Goal: Book appointment/travel/reservation

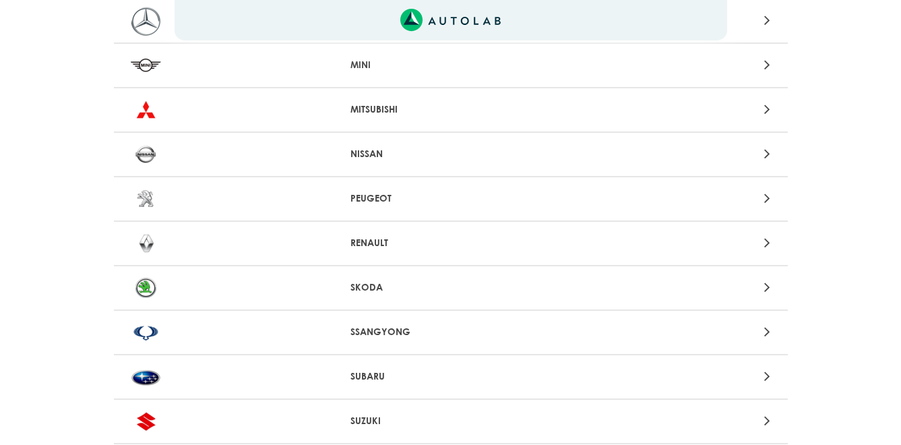
scroll to position [1414, 0]
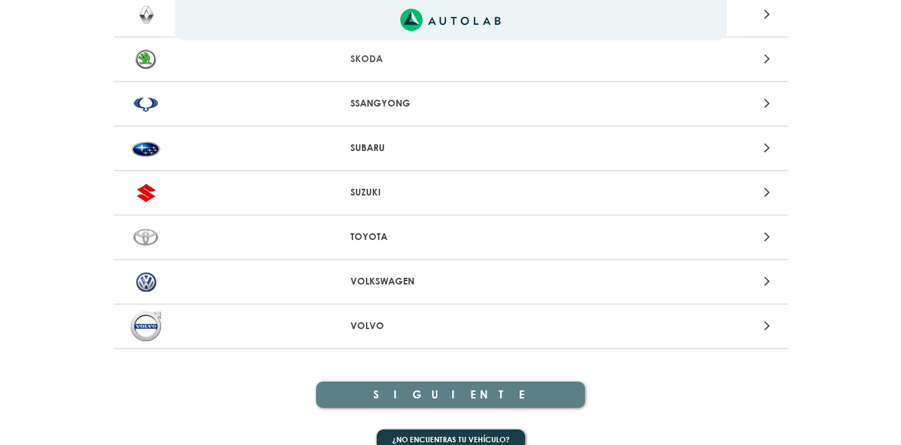
click at [385, 282] on p "VOLKSWAGEN" at bounding box center [450, 281] width 200 height 14
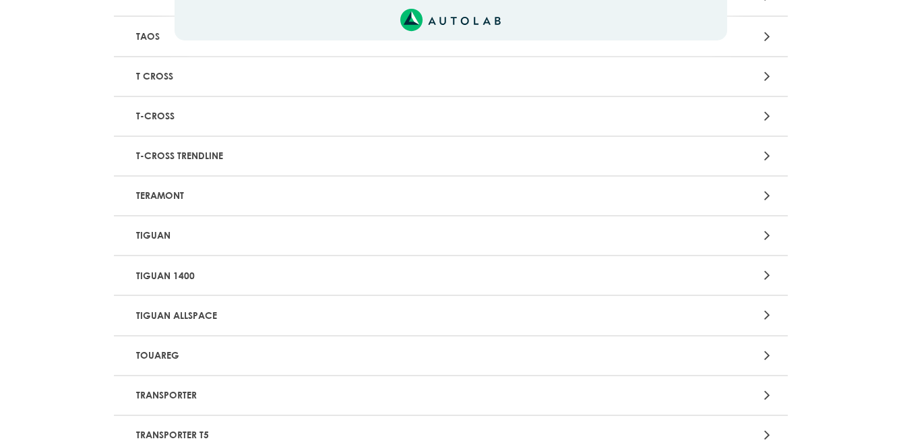
scroll to position [2290, 0]
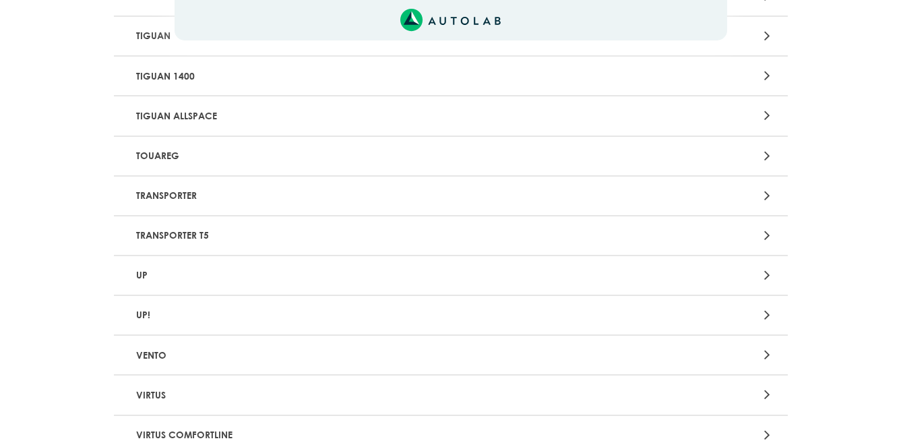
click at [160, 39] on p "TIGUAN" at bounding box center [341, 36] width 420 height 25
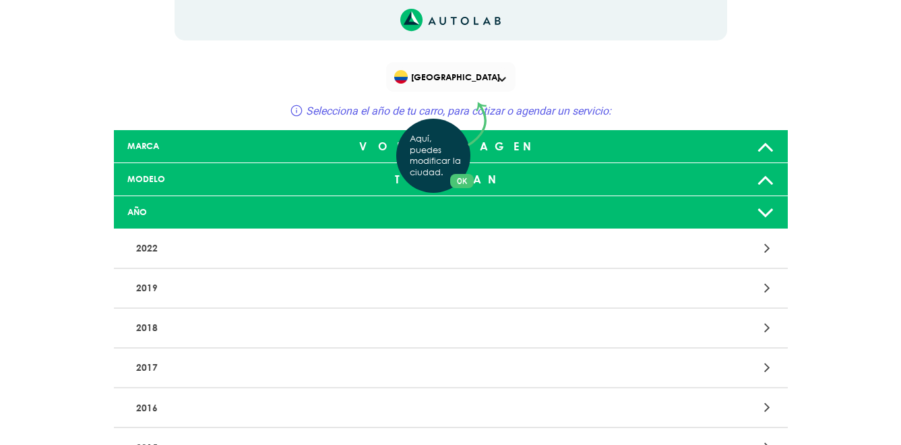
click at [759, 186] on div "Aquí, puedes modificar la ciudad. OK .aex,.bex{fill:none!important;stroke:#50c4…" at bounding box center [450, 222] width 901 height 445
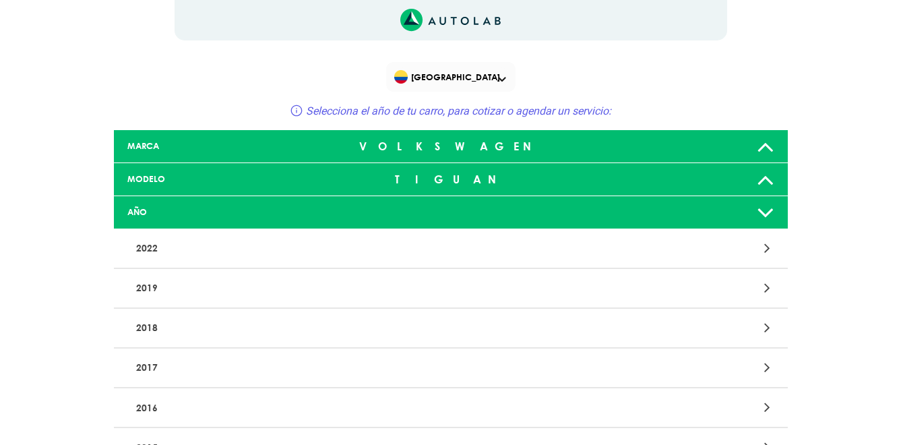
click at [767, 214] on icon at bounding box center [765, 212] width 18 height 27
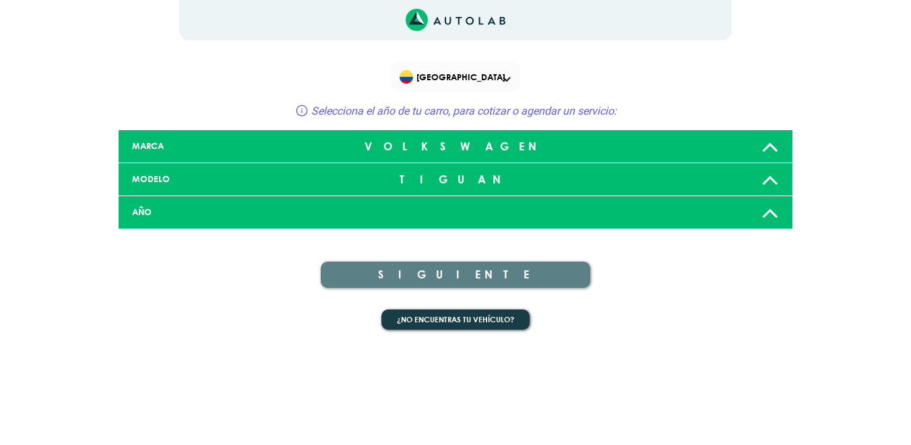
click at [771, 209] on icon at bounding box center [770, 212] width 18 height 27
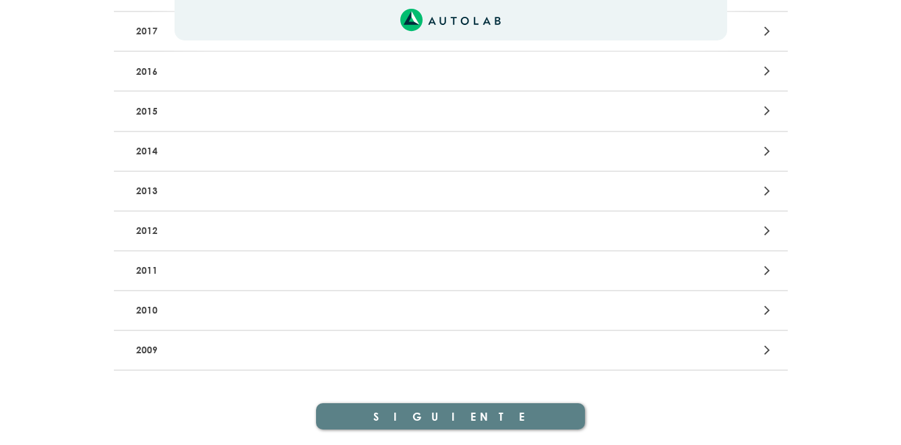
scroll to position [337, 0]
click at [147, 148] on p "2014" at bounding box center [341, 150] width 420 height 25
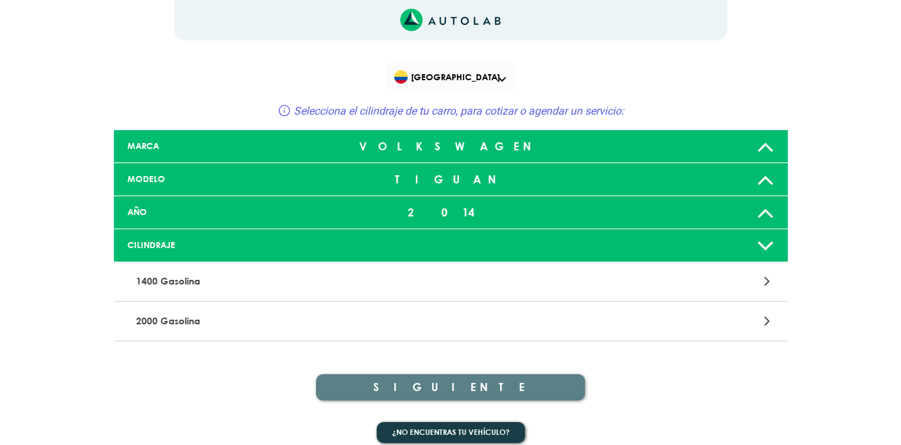
click at [638, 331] on div "2000 Gasolina" at bounding box center [451, 322] width 674 height 40
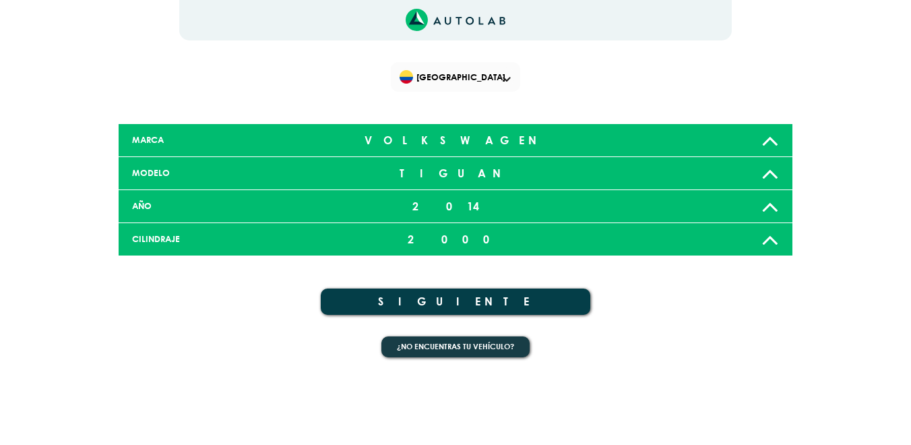
click at [467, 303] on button "SIGUIENTE" at bounding box center [455, 301] width 269 height 26
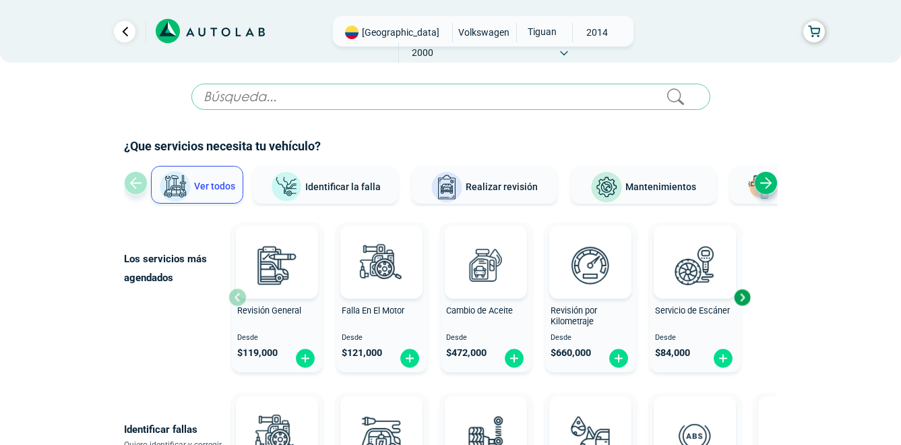
click at [447, 94] on input "text" at bounding box center [450, 97] width 519 height 26
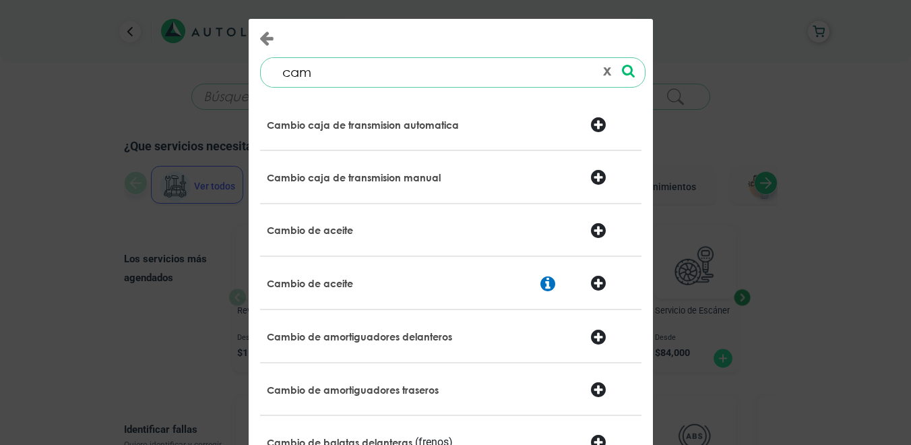
type input "cam"
click at [593, 127] on div at bounding box center [612, 126] width 65 height 19
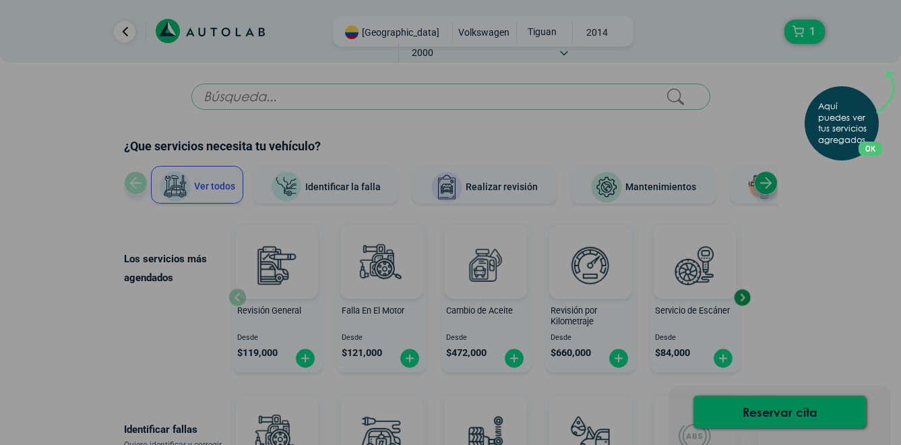
click at [799, 409] on div "Aquí puedes ver tus servicios agregados. OK .aex,.bex{fill:none!important;strok…" at bounding box center [450, 222] width 901 height 445
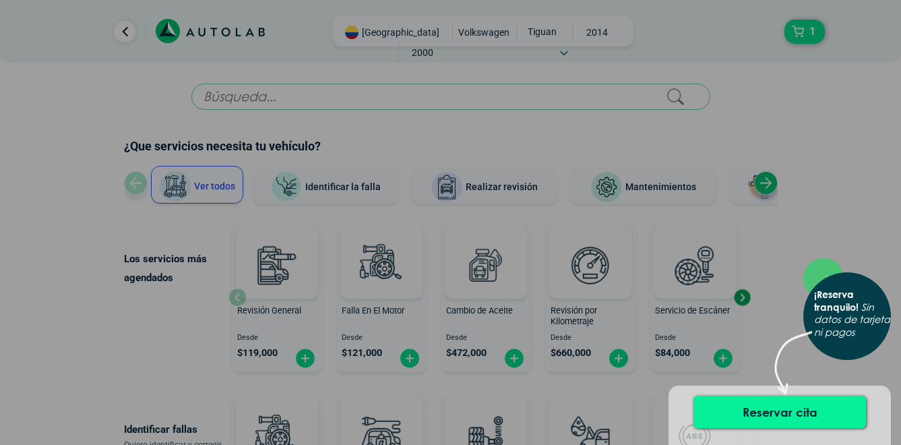
click at [787, 410] on button "Reservar cita" at bounding box center [779, 411] width 172 height 32
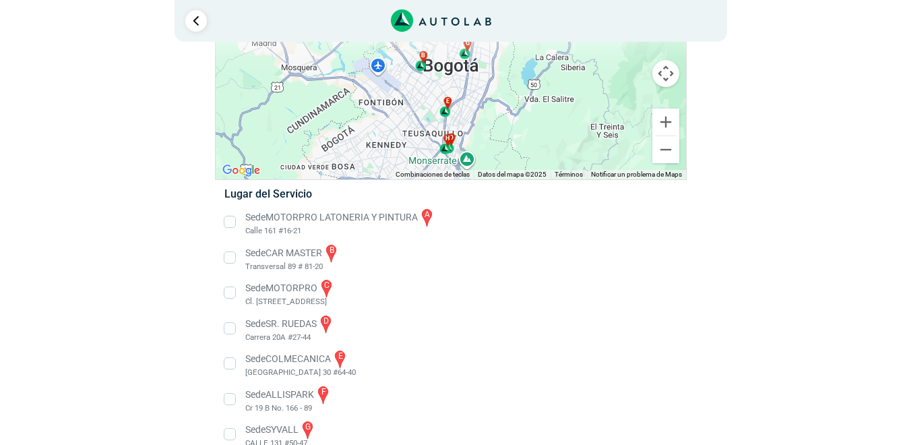
scroll to position [135, 0]
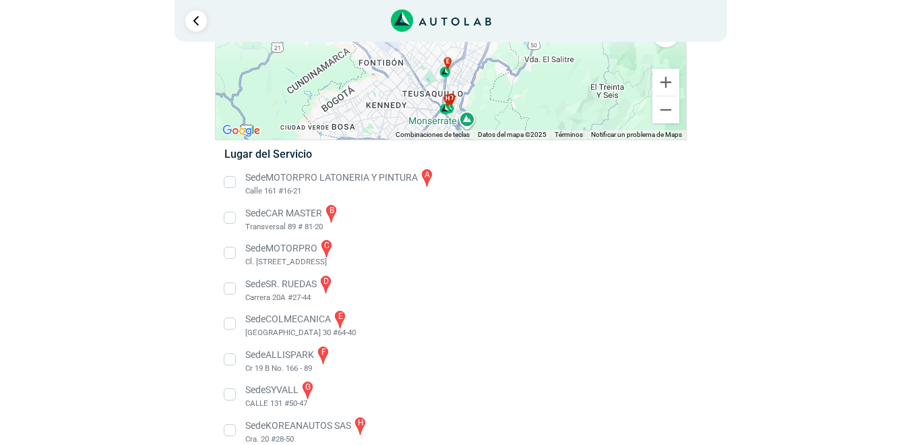
click at [230, 253] on li "Sede MOTORPRO c Cl. 161a #16a -58, Bogotá" at bounding box center [450, 253] width 472 height 30
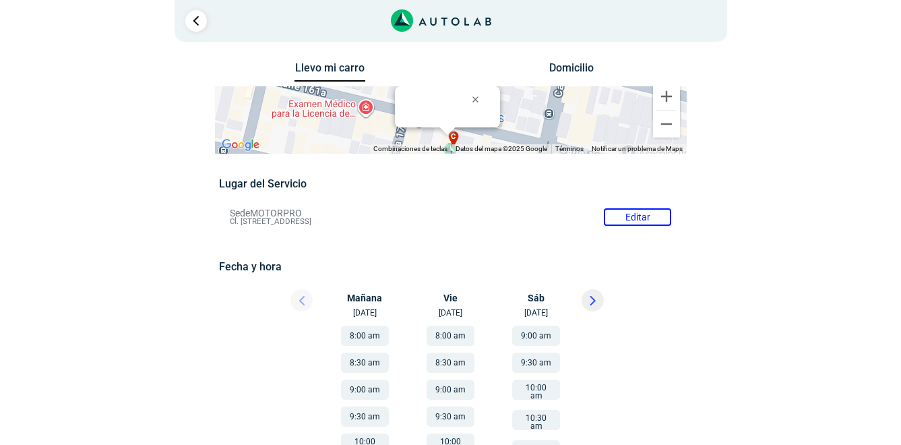
click at [566, 65] on button "Domicilio" at bounding box center [570, 71] width 71 height 20
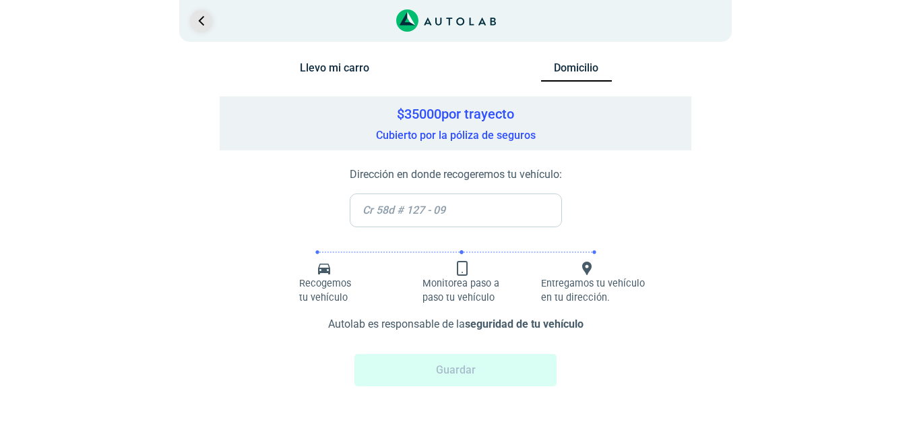
click at [204, 24] on link "Ir al paso anterior" at bounding box center [201, 21] width 22 height 22
click at [203, 20] on link "Ir al paso anterior" at bounding box center [201, 21] width 22 height 22
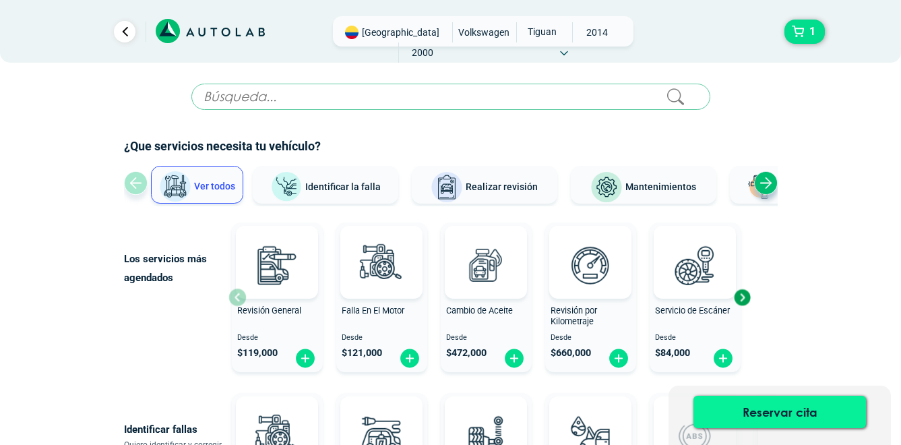
click at [738, 405] on button "Reservar cita" at bounding box center [779, 411] width 172 height 32
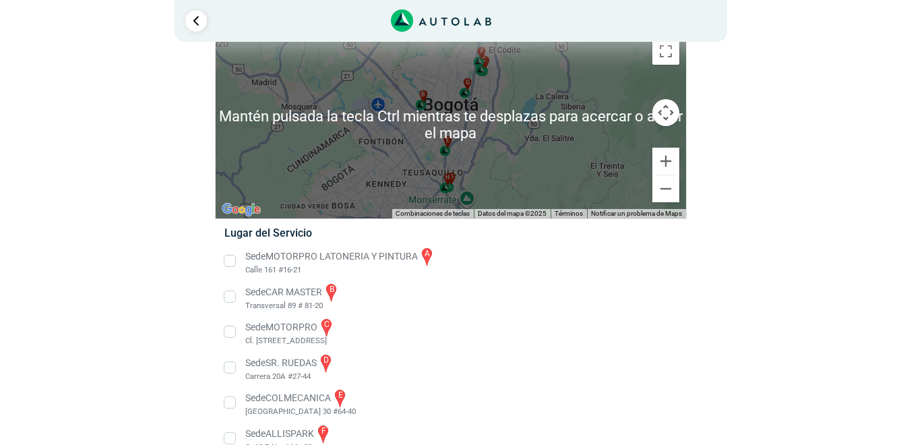
scroll to position [135, 0]
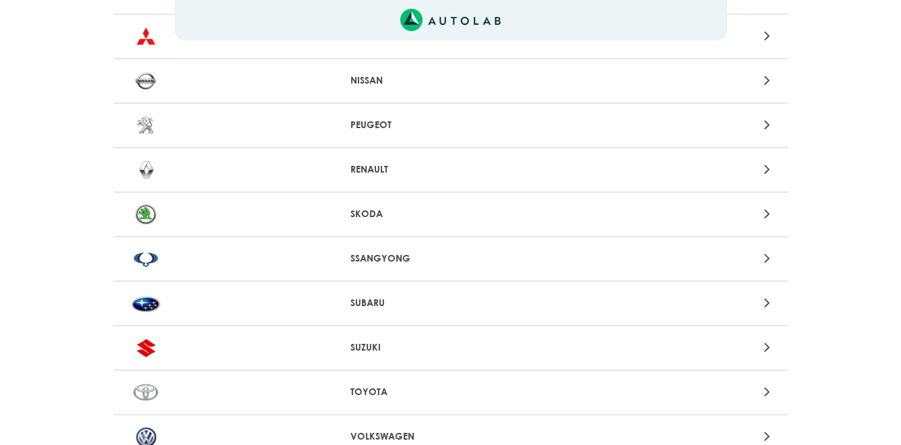
scroll to position [1435, 0]
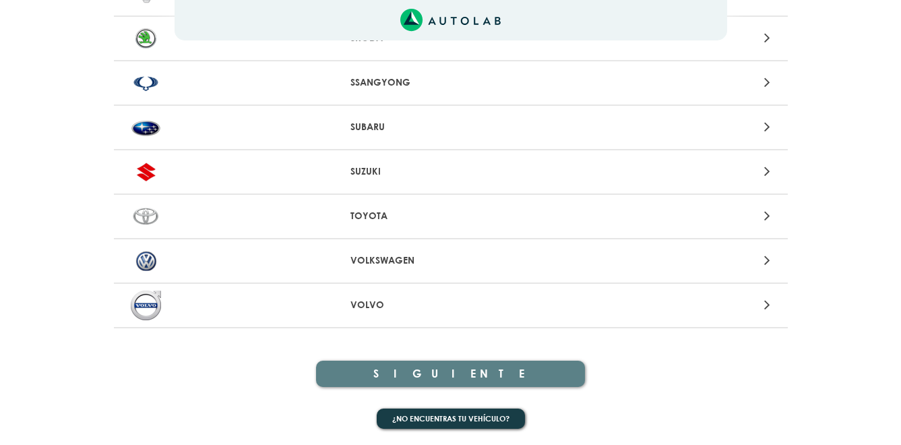
click at [371, 259] on p "VOLKSWAGEN" at bounding box center [450, 260] width 200 height 14
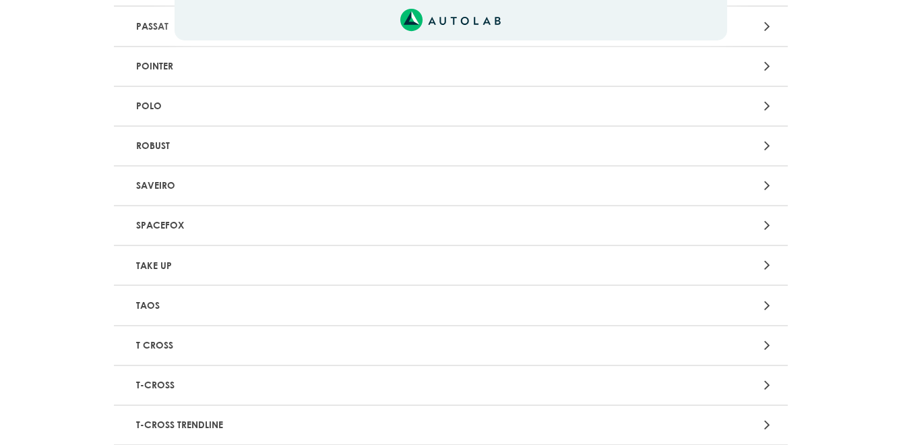
scroll to position [2088, 0]
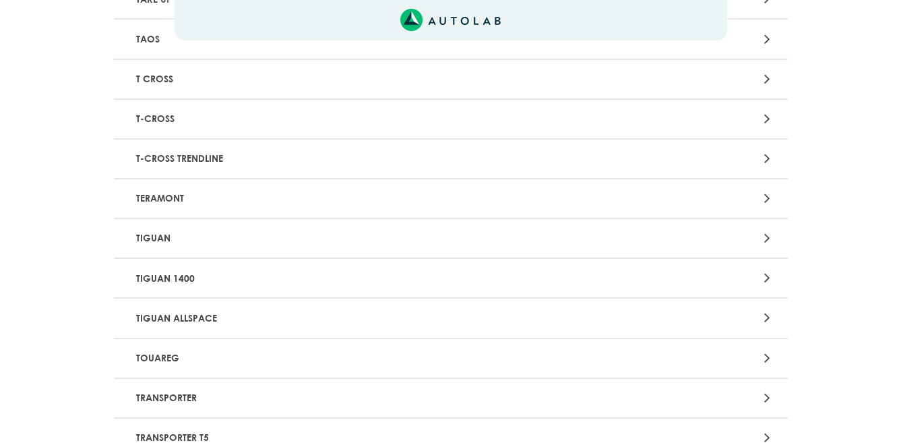
click at [769, 236] on icon at bounding box center [767, 238] width 6 height 18
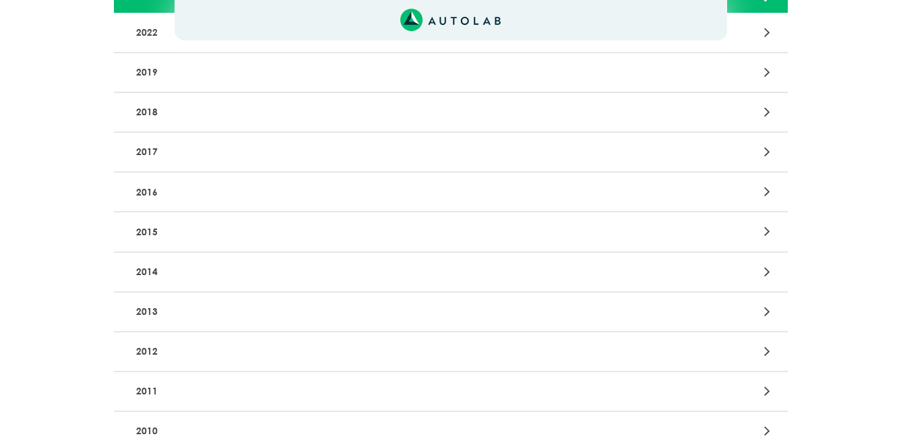
scroll to position [269, 0]
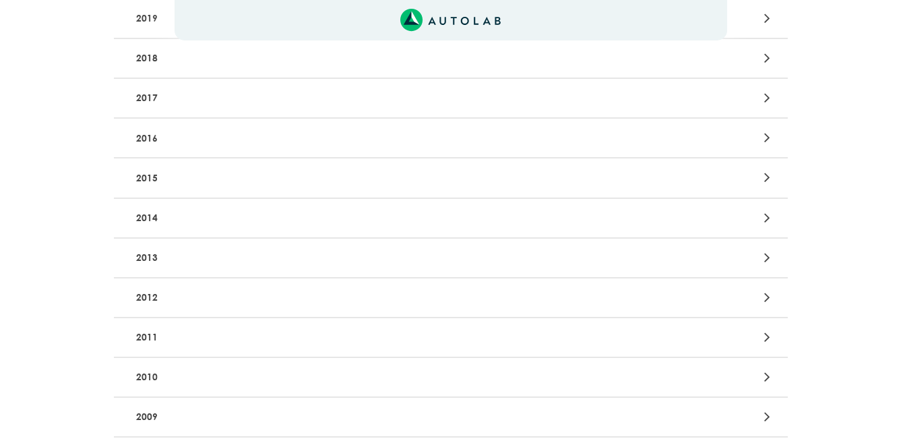
click at [148, 216] on p "2014" at bounding box center [341, 217] width 420 height 25
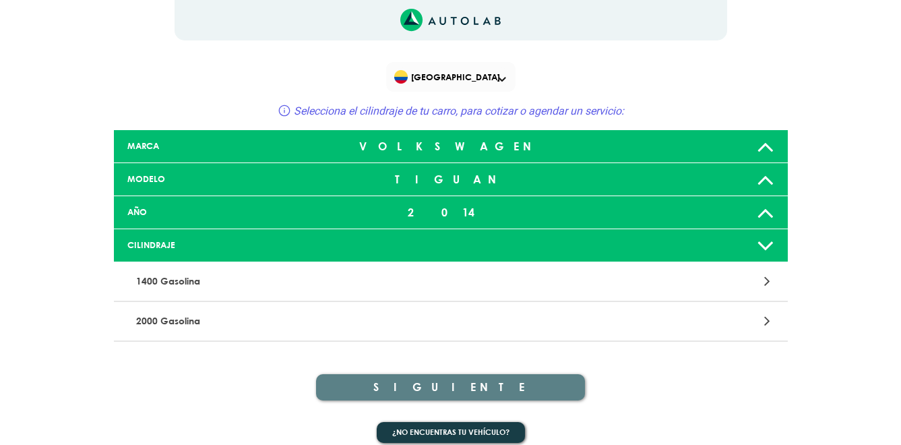
click at [452, 243] on div at bounding box center [450, 245] width 222 height 11
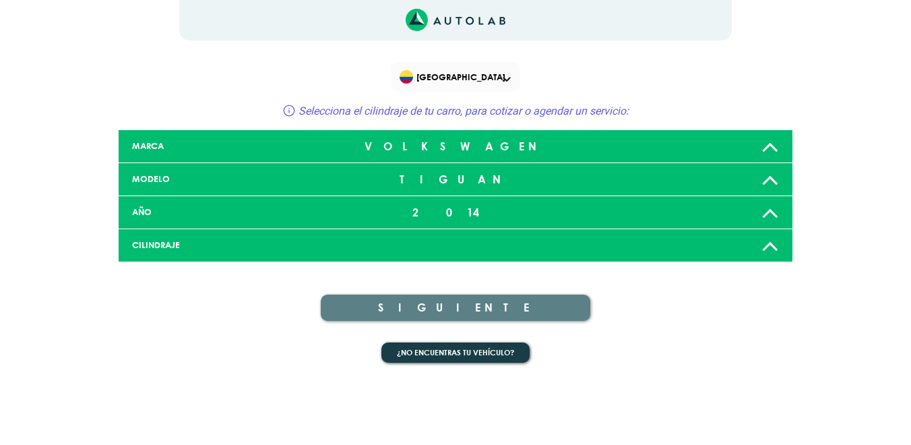
click at [468, 244] on div at bounding box center [455, 245] width 222 height 11
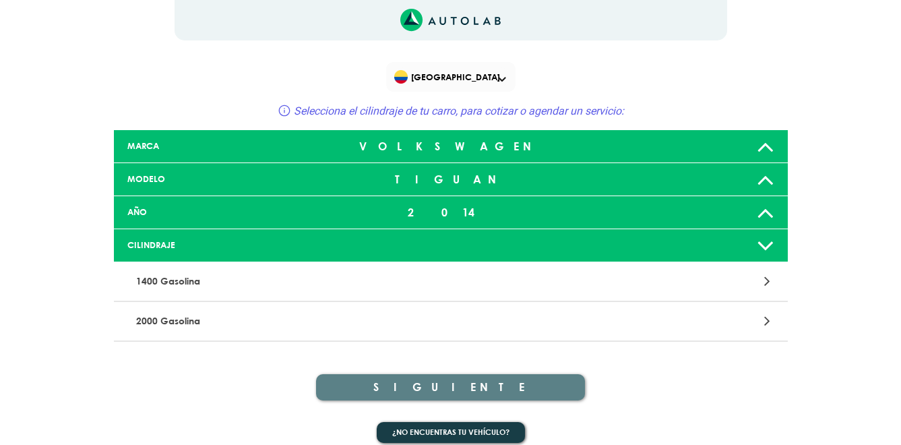
click at [267, 321] on p "2000 Gasolina" at bounding box center [341, 320] width 420 height 25
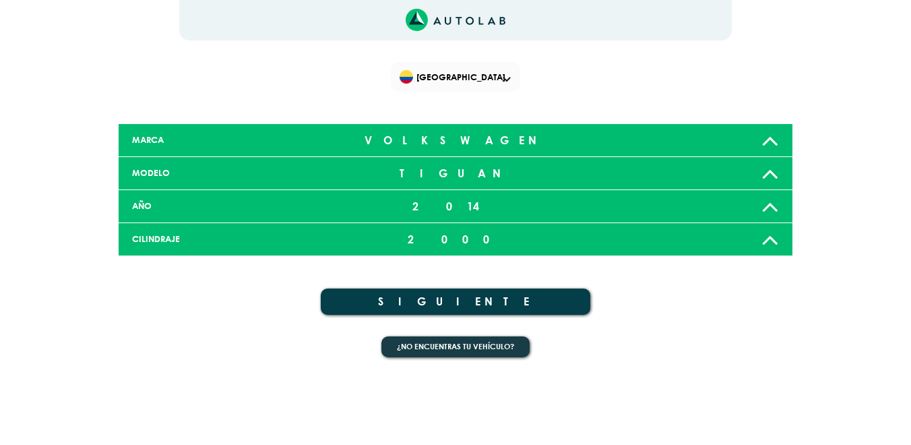
click at [465, 302] on button "SIGUIENTE" at bounding box center [455, 301] width 269 height 26
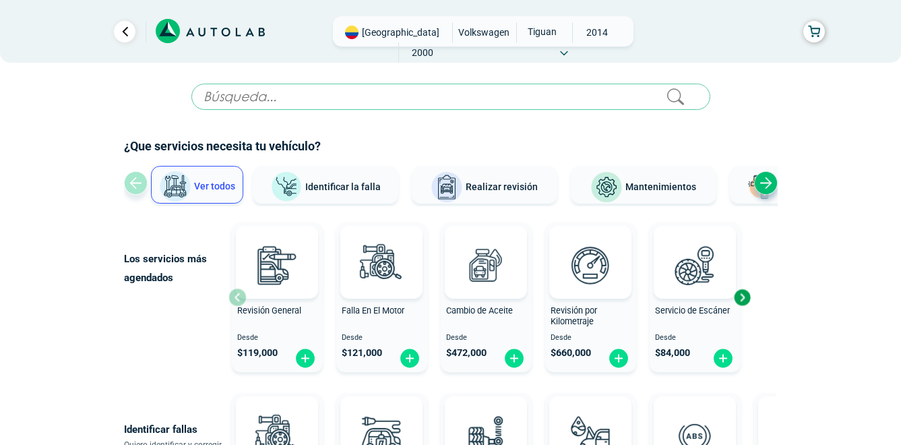
click at [480, 91] on input "text" at bounding box center [450, 97] width 519 height 26
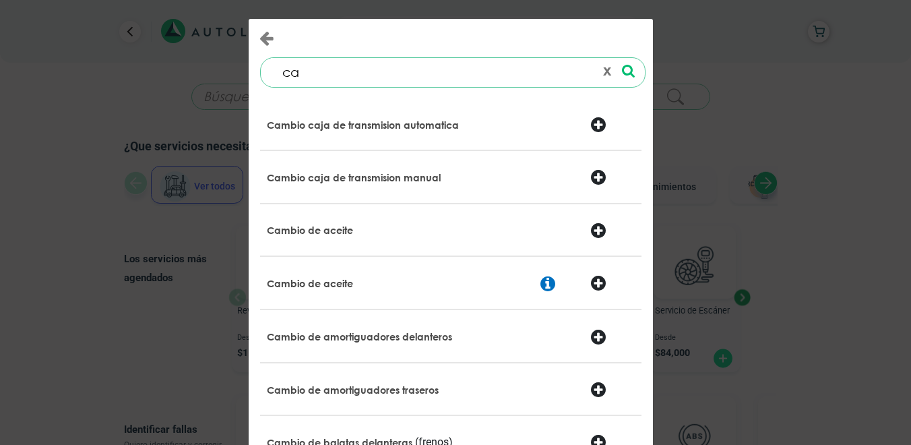
type input "ca"
click at [599, 75] on button "x" at bounding box center [606, 72] width 19 height 23
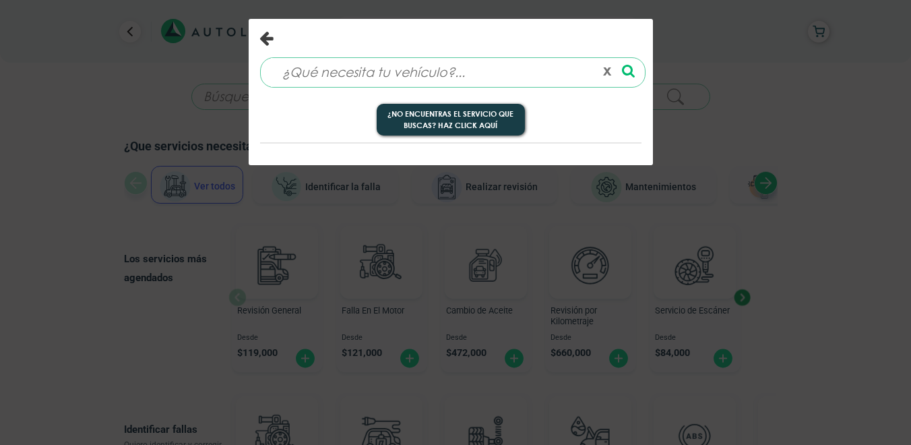
click at [267, 39] on icon "Close" at bounding box center [266, 38] width 14 height 16
